Goal: Information Seeking & Learning: Learn about a topic

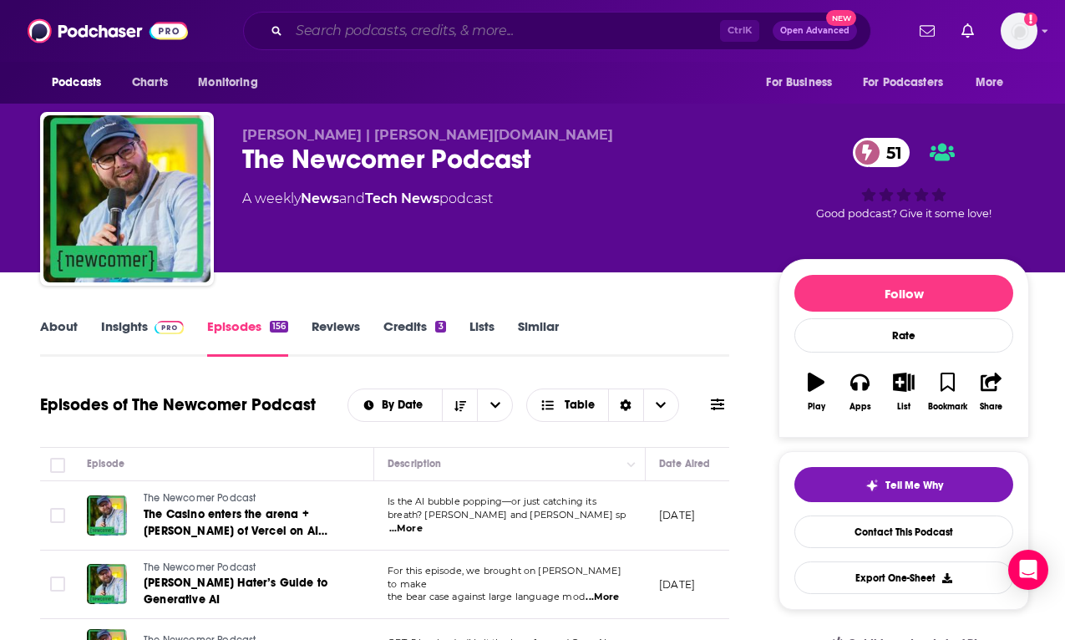
click at [385, 33] on input "Search podcasts, credits, & more..." at bounding box center [504, 31] width 431 height 27
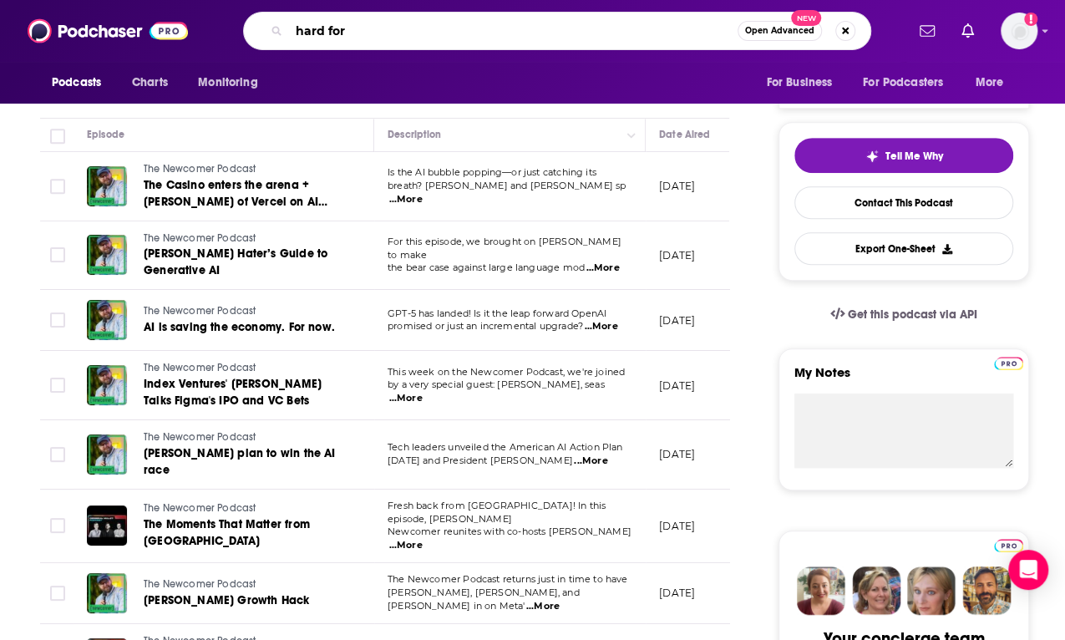
type input "hard fork"
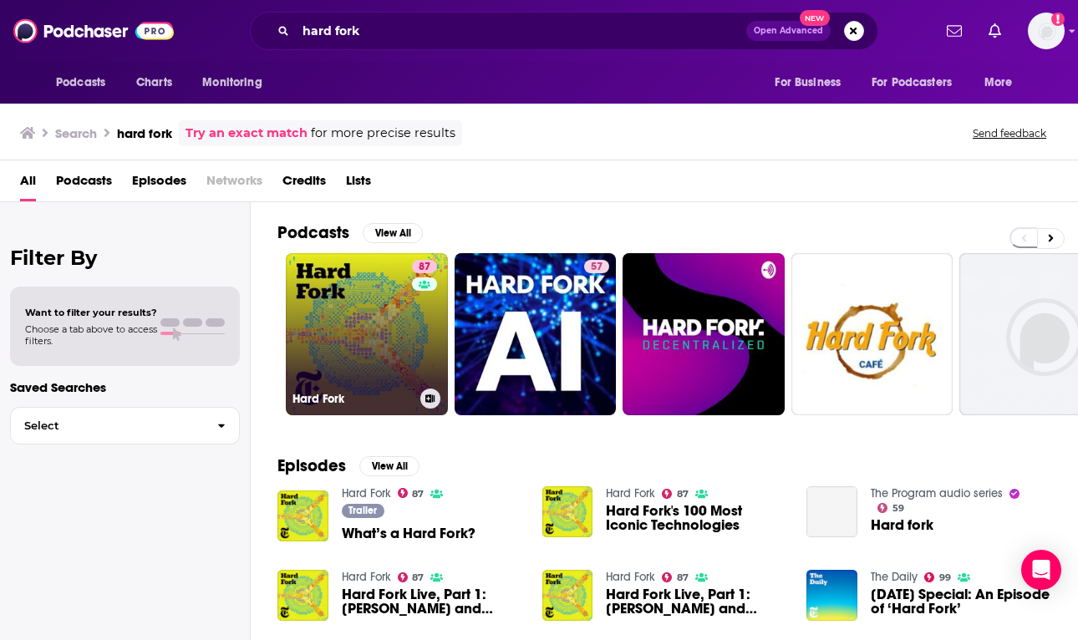
click at [359, 324] on link "87 Hard Fork" at bounding box center [367, 334] width 162 height 162
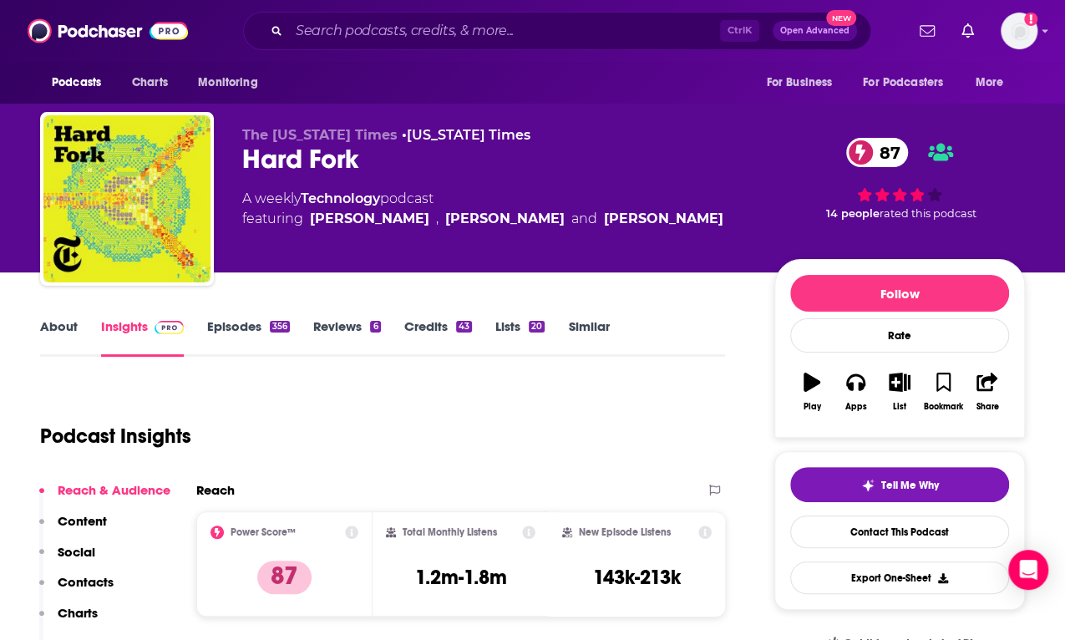
click at [237, 328] on link "Episodes 356" at bounding box center [248, 337] width 83 height 38
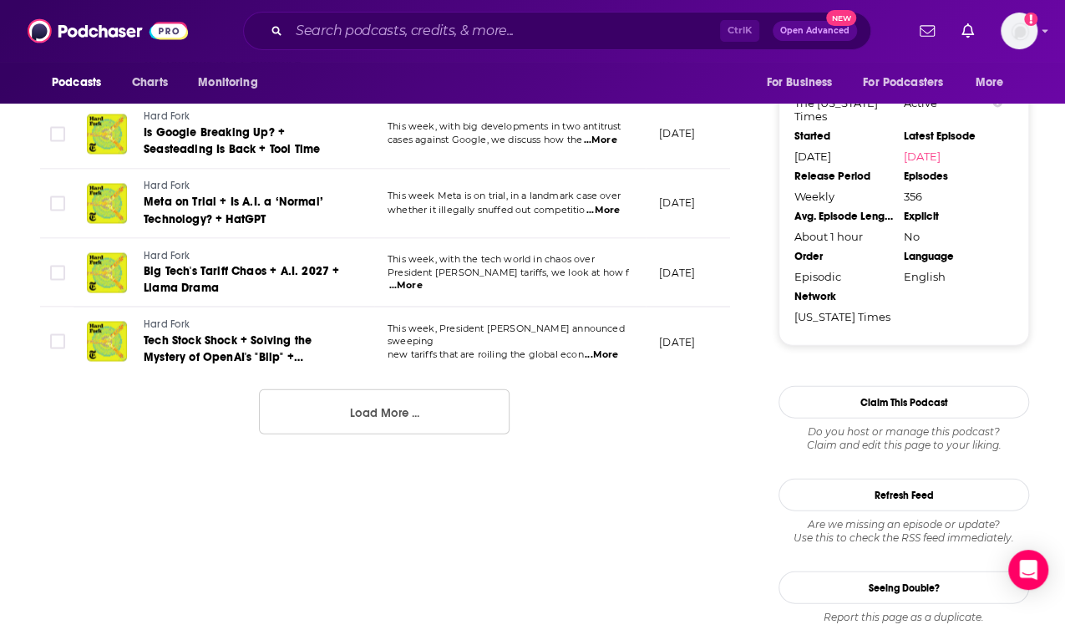
scroll to position [1838, 0]
click at [423, 409] on button "Load More ..." at bounding box center [384, 411] width 251 height 45
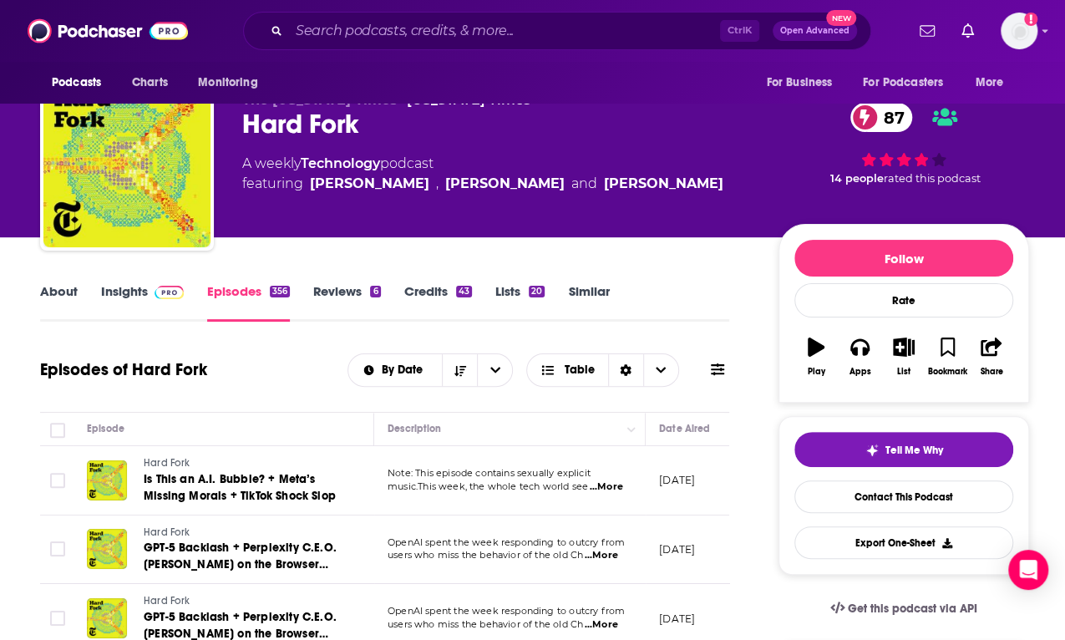
scroll to position [0, 0]
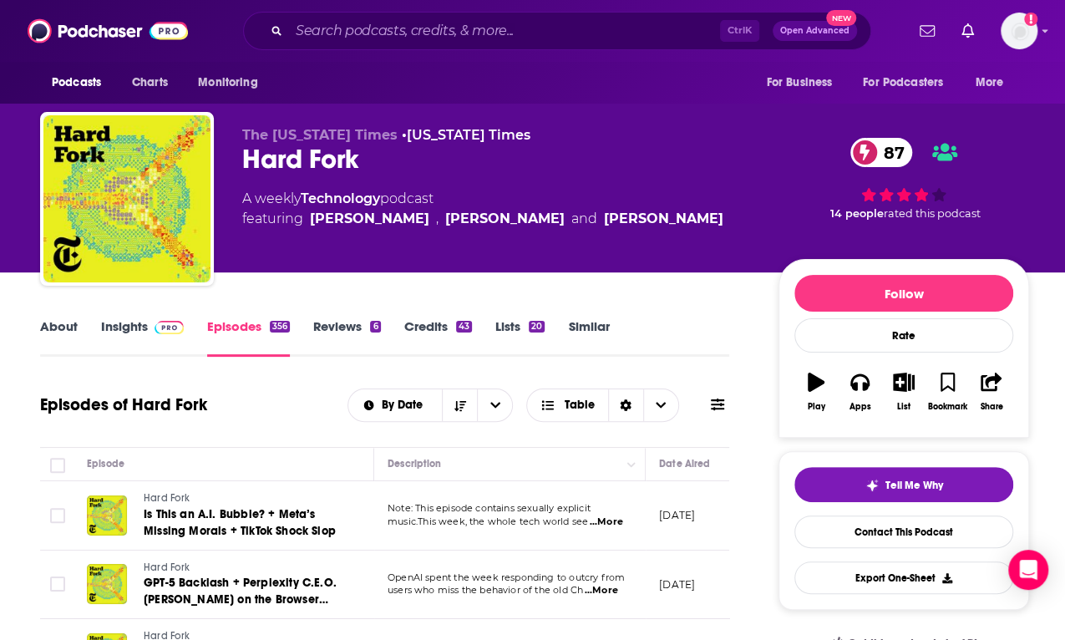
click at [109, 332] on link "Insights" at bounding box center [142, 337] width 83 height 38
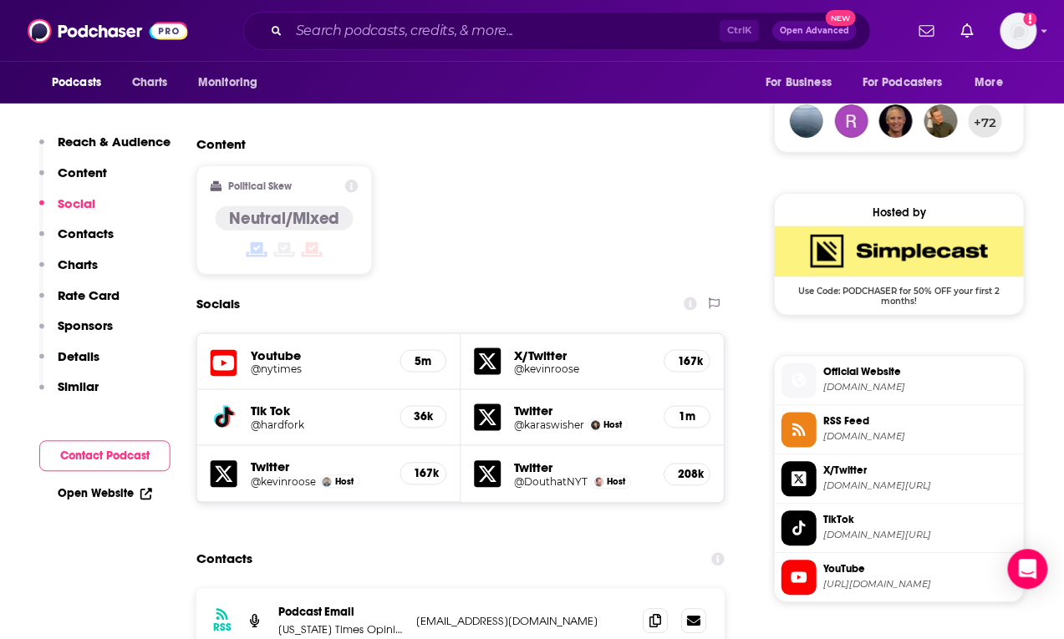
scroll to position [1226, 0]
click at [267, 419] on h5 "@hardfork" at bounding box center [318, 425] width 135 height 13
